Goal: Navigation & Orientation: Understand site structure

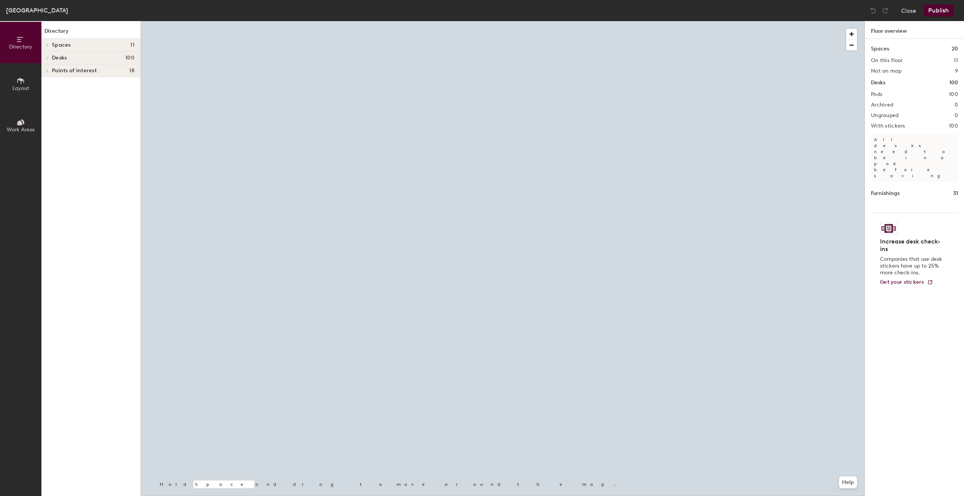
click at [677, 21] on div at bounding box center [503, 21] width 724 height 0
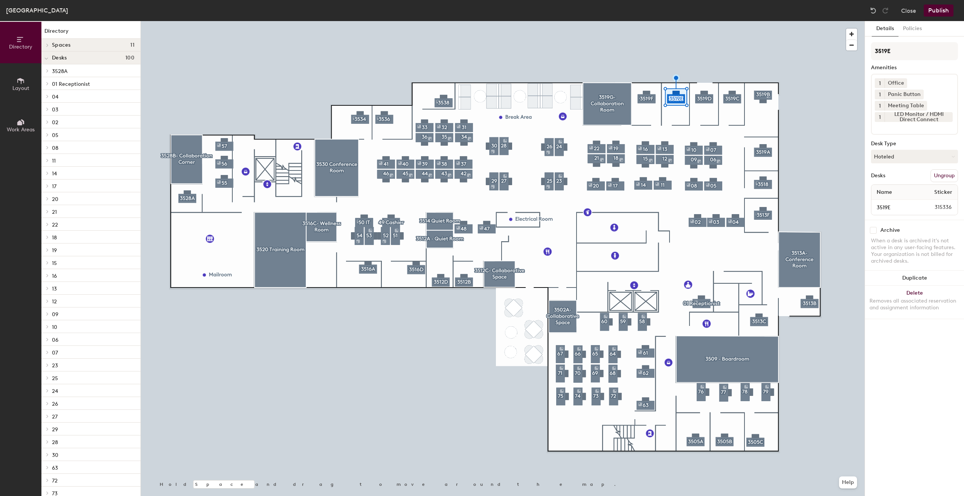
click at [645, 21] on div at bounding box center [503, 21] width 724 height 0
click at [679, 21] on div at bounding box center [503, 21] width 724 height 0
click at [915, 25] on button "Policies" at bounding box center [912, 28] width 28 height 15
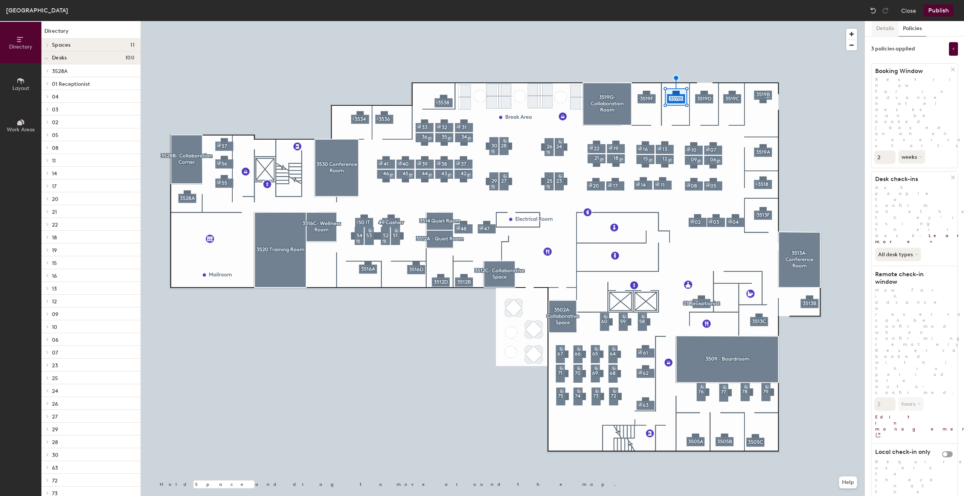
click at [880, 26] on button "Details" at bounding box center [885, 28] width 27 height 15
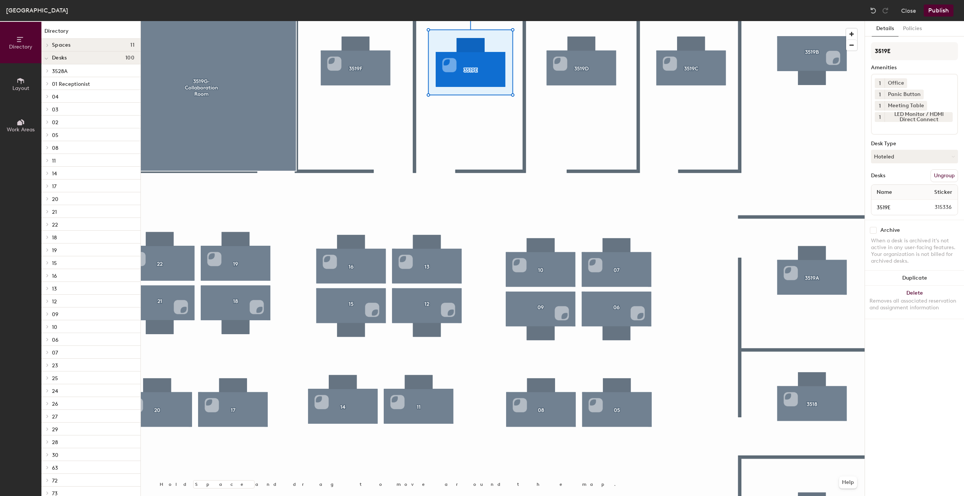
click at [24, 87] on span "Layout" at bounding box center [20, 88] width 17 height 6
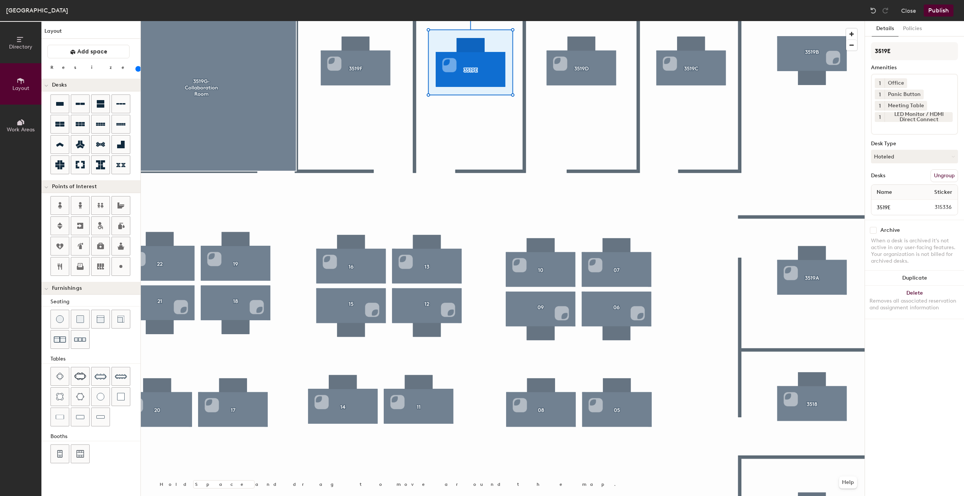
click at [27, 56] on button "Directory" at bounding box center [20, 42] width 41 height 41
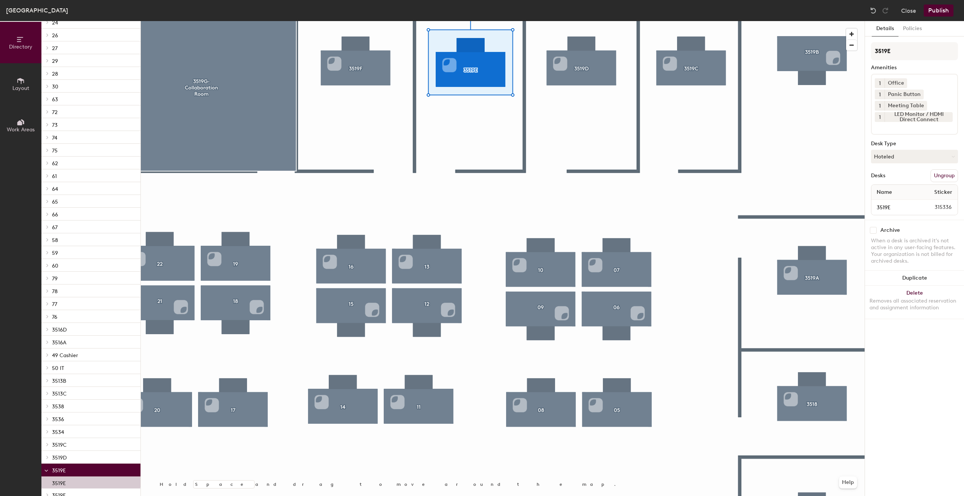
scroll to position [711, 0]
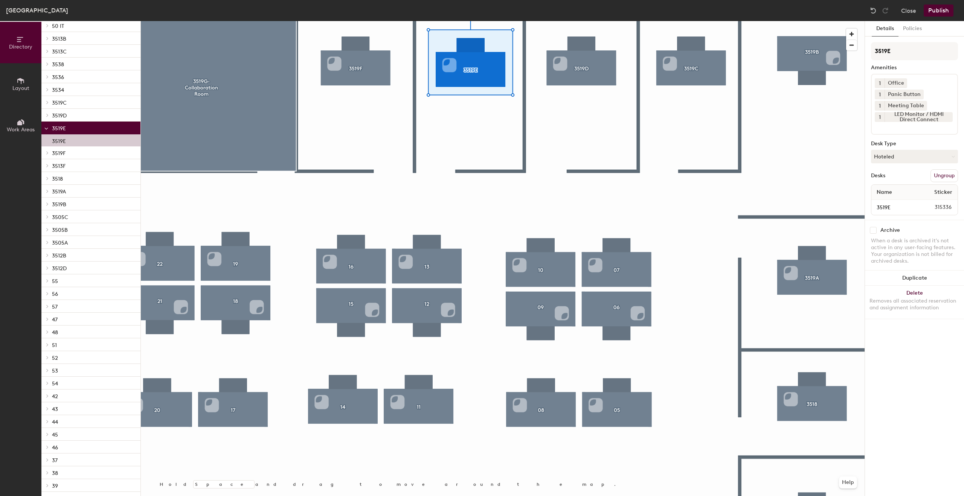
click at [85, 134] on div "3519E" at bounding box center [90, 140] width 99 height 12
click at [85, 140] on div "3519E" at bounding box center [90, 140] width 99 height 12
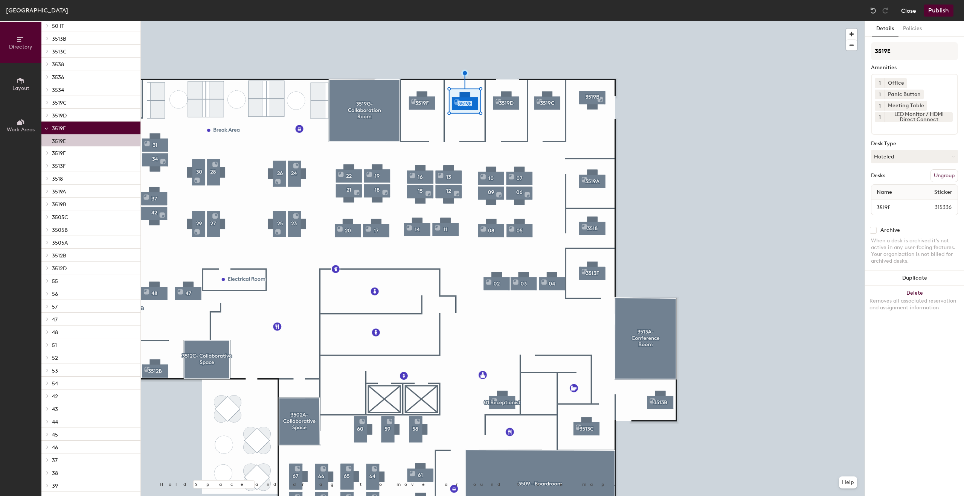
click at [913, 10] on button "Close" at bounding box center [908, 11] width 15 height 12
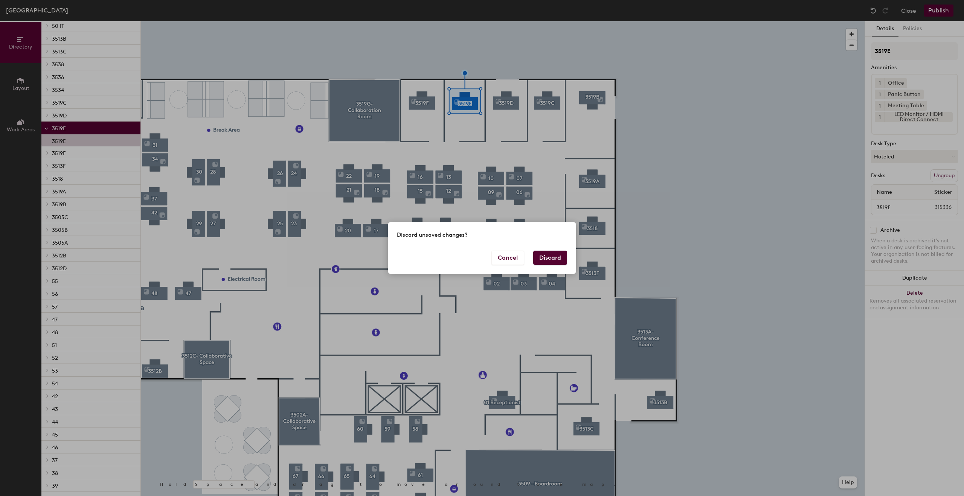
click at [549, 258] on button "Discard" at bounding box center [550, 258] width 34 height 14
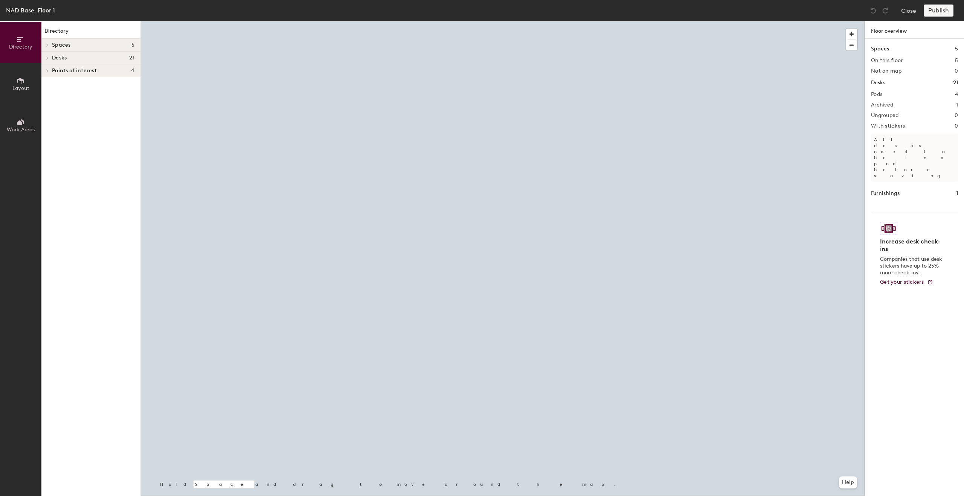
click at [533, 21] on div at bounding box center [503, 21] width 724 height 0
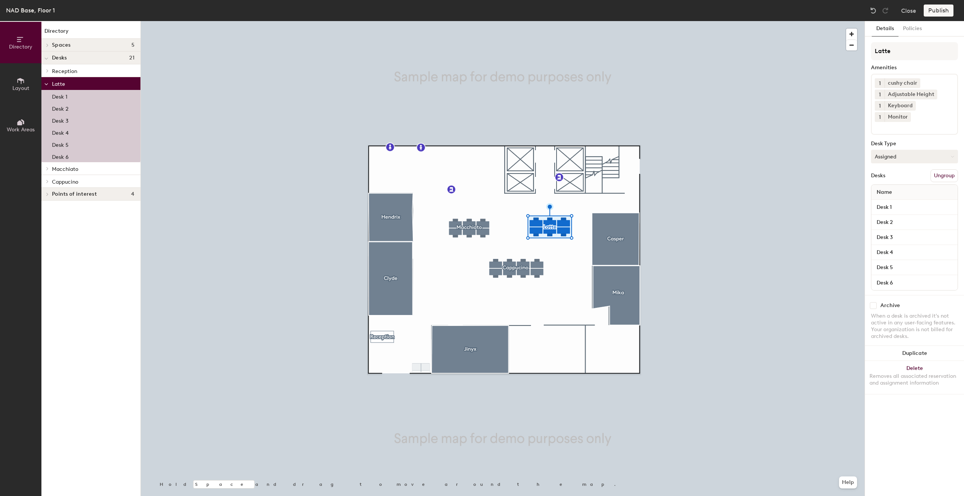
click at [921, 150] on button "Assigned" at bounding box center [914, 157] width 87 height 14
click at [905, 29] on button "Policies" at bounding box center [912, 28] width 28 height 15
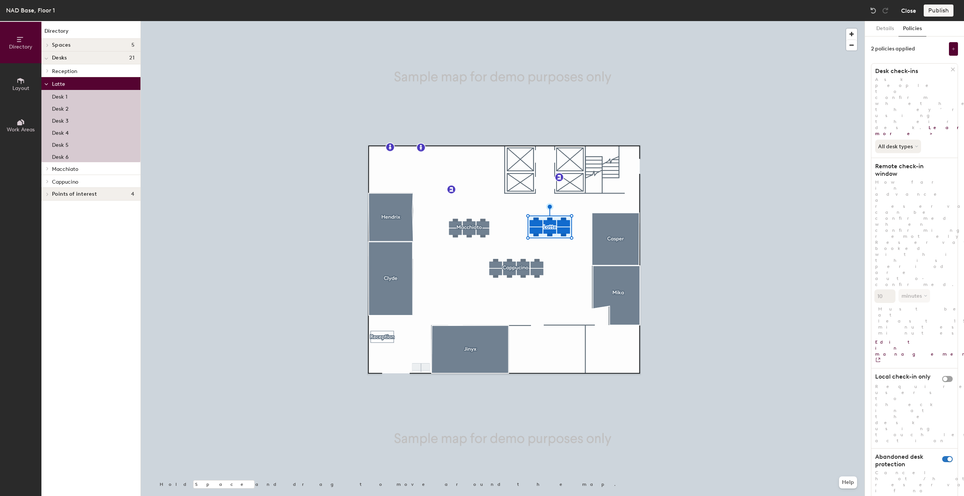
click at [907, 8] on button "Close" at bounding box center [908, 11] width 15 height 12
